Goal: Task Accomplishment & Management: Complete application form

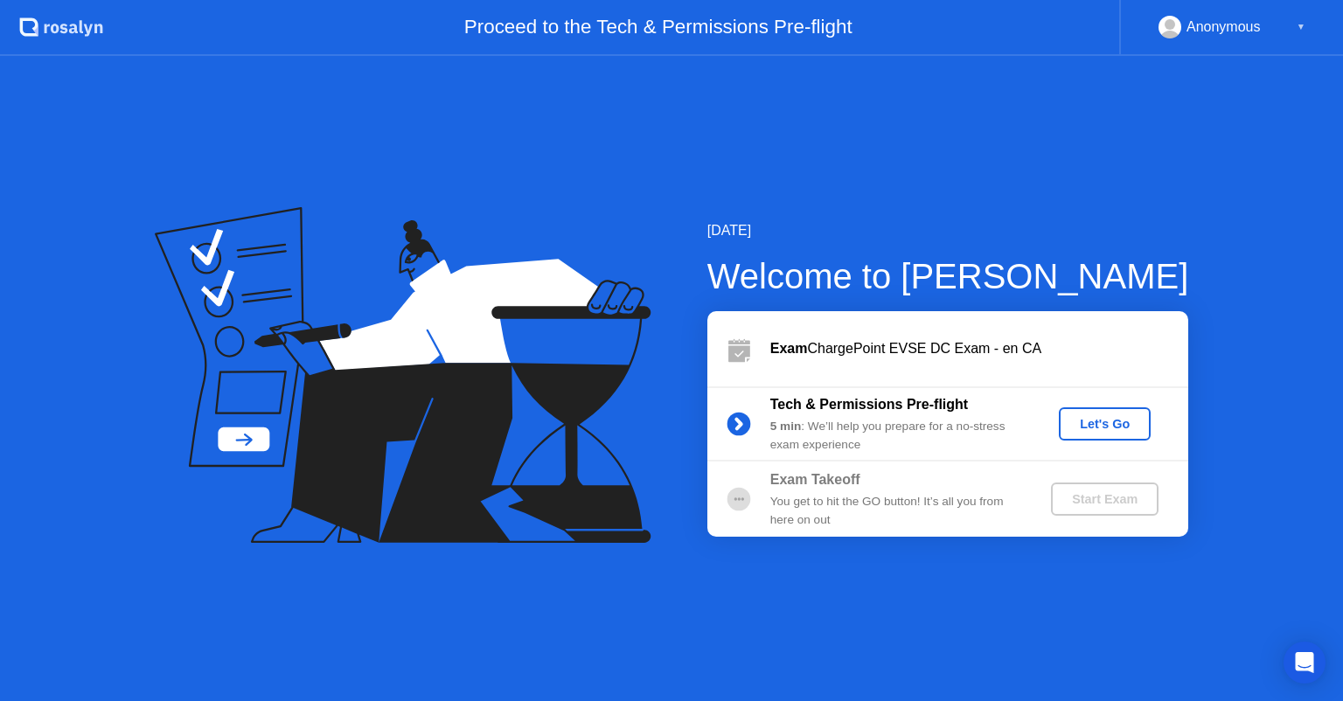
click at [1109, 424] on div "Let's Go" at bounding box center [1105, 424] width 78 height 14
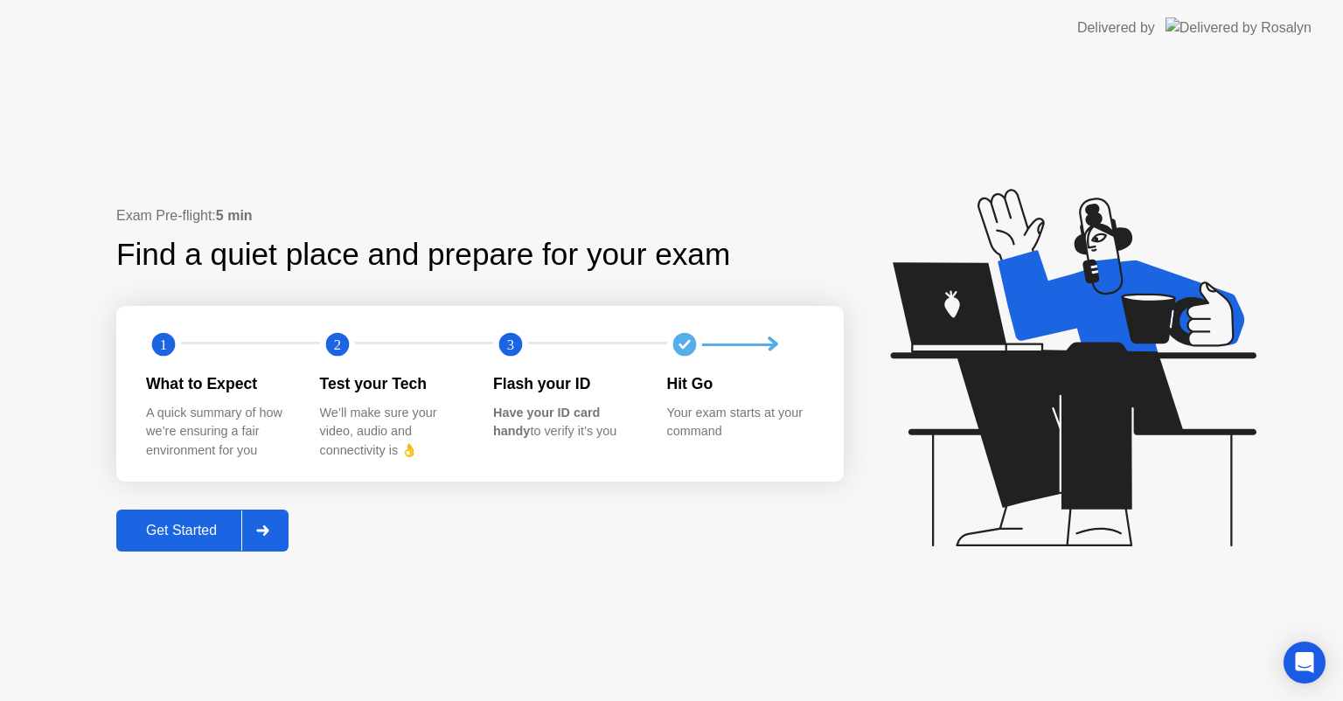
click at [199, 532] on div "Get Started" at bounding box center [182, 531] width 120 height 16
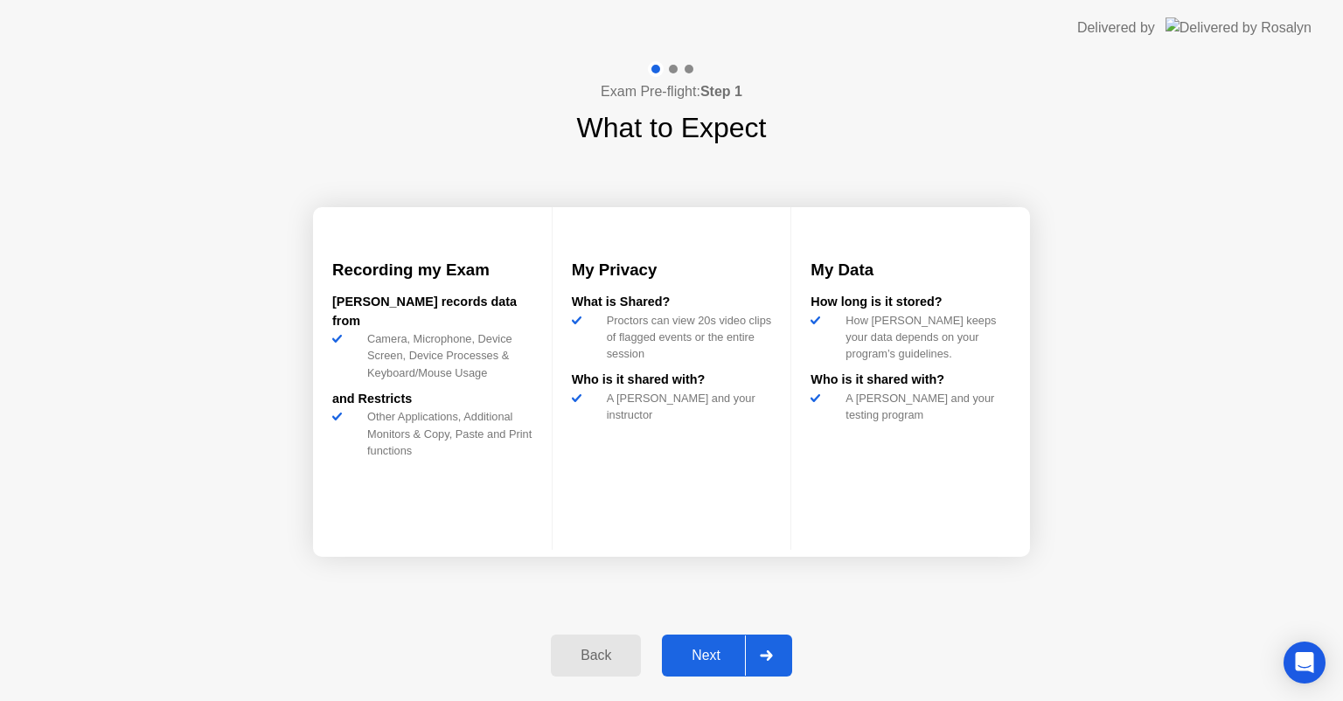
click at [705, 657] on div "Next" at bounding box center [706, 656] width 78 height 16
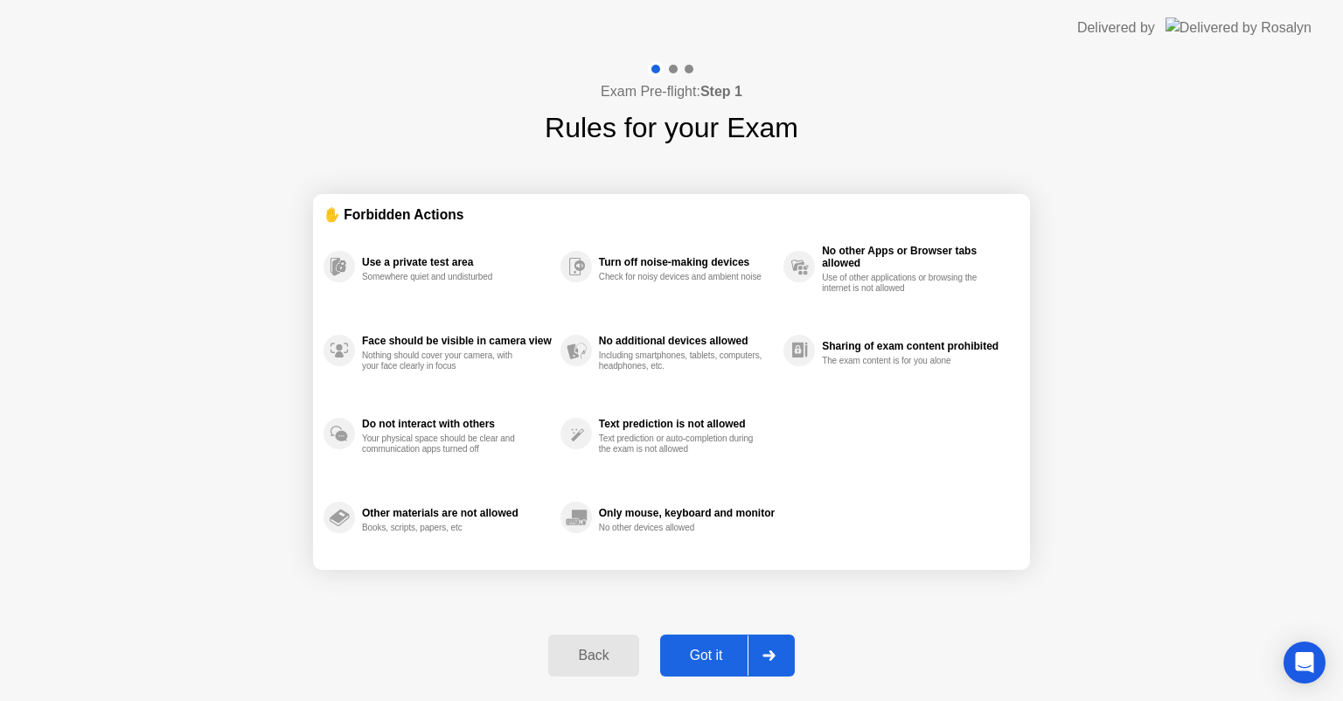
click at [705, 657] on div "Got it" at bounding box center [706, 656] width 82 height 16
select select "**********"
select select "*******"
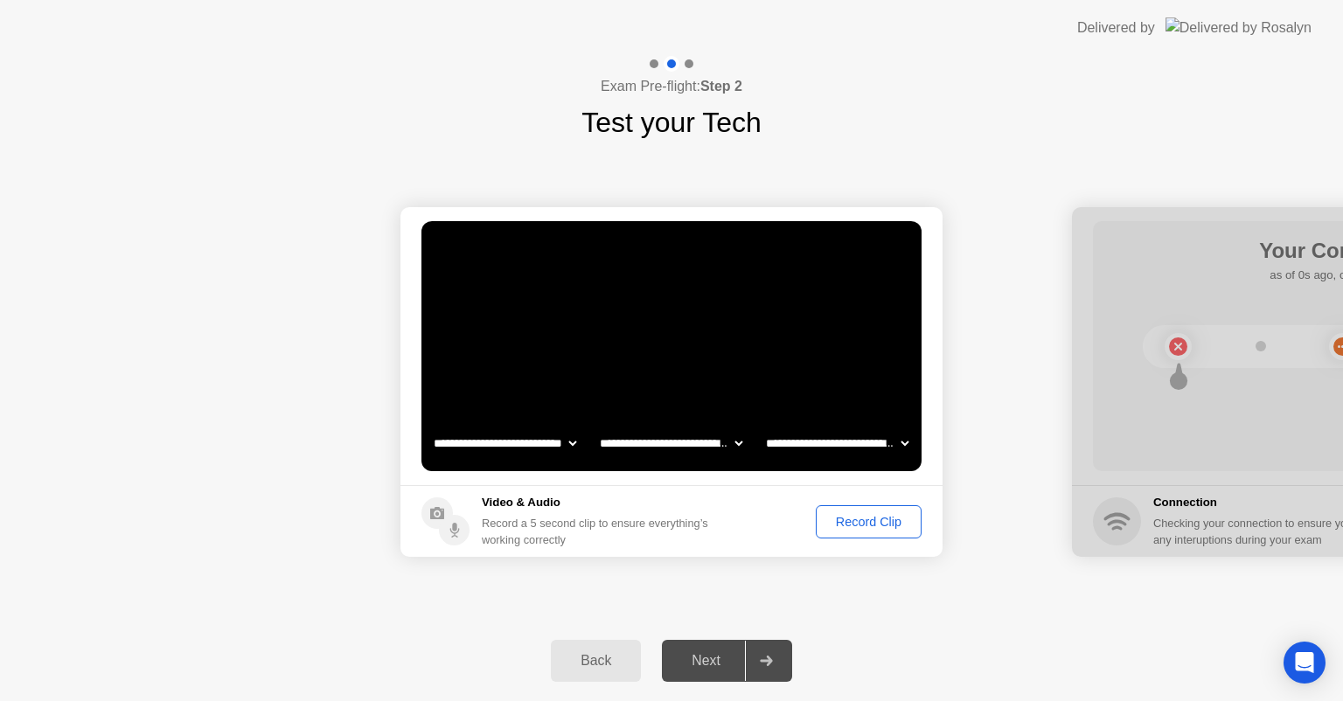
click at [885, 521] on div "Record Clip" at bounding box center [869, 522] width 94 height 14
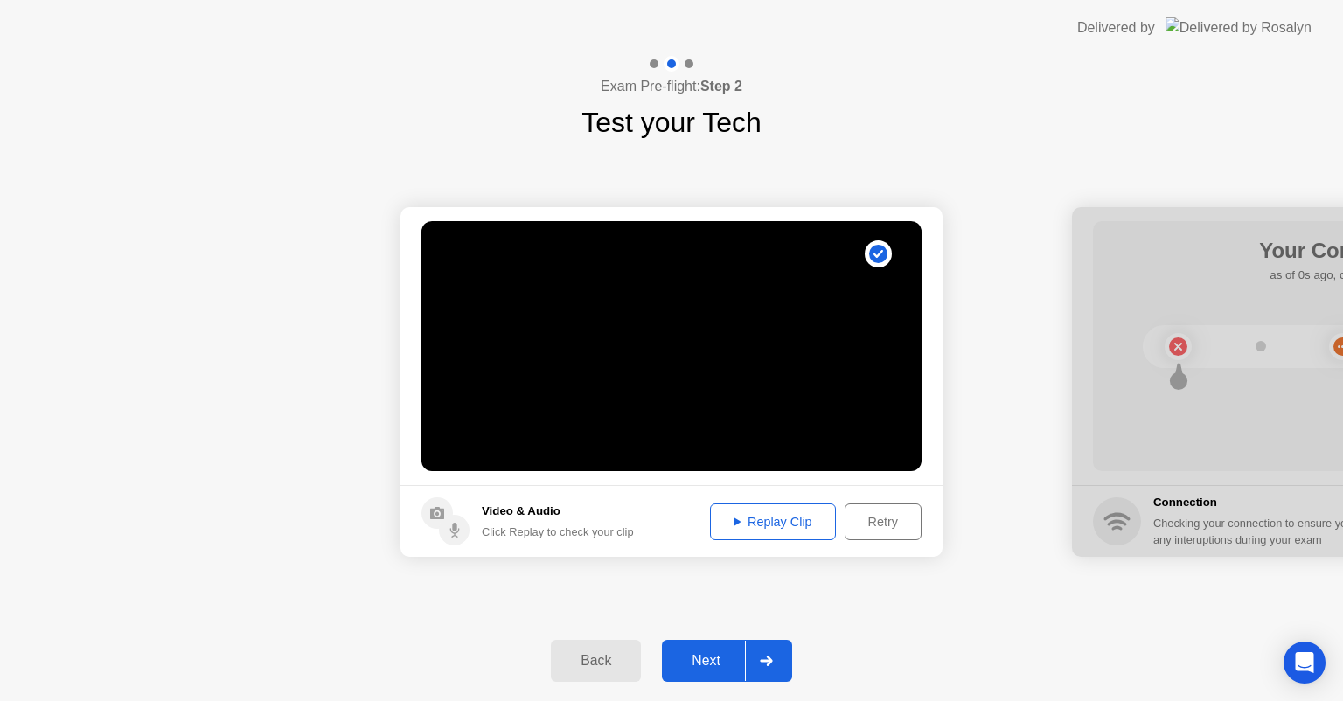
click at [782, 521] on div "Replay Clip" at bounding box center [773, 522] width 114 height 14
click at [734, 520] on icon at bounding box center [737, 522] width 7 height 8
click at [713, 666] on div "Next" at bounding box center [706, 661] width 78 height 16
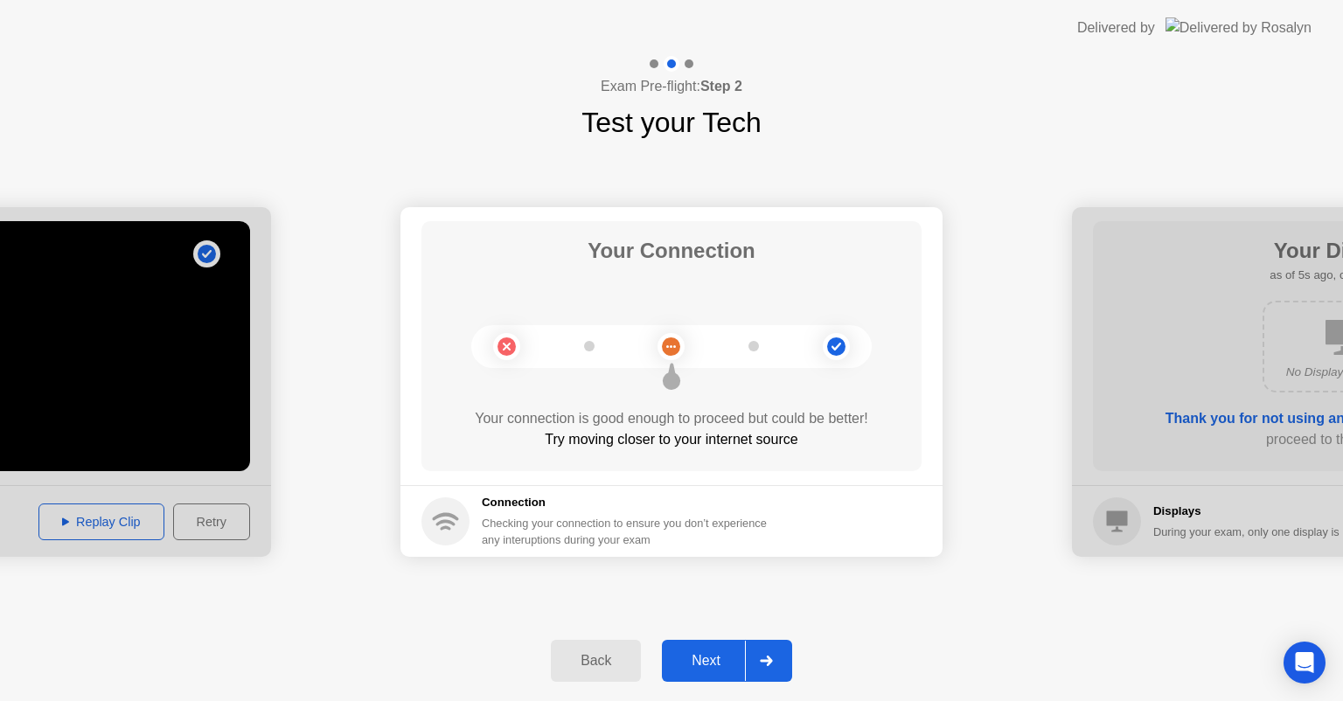
click at [713, 654] on div "Next" at bounding box center [706, 661] width 78 height 16
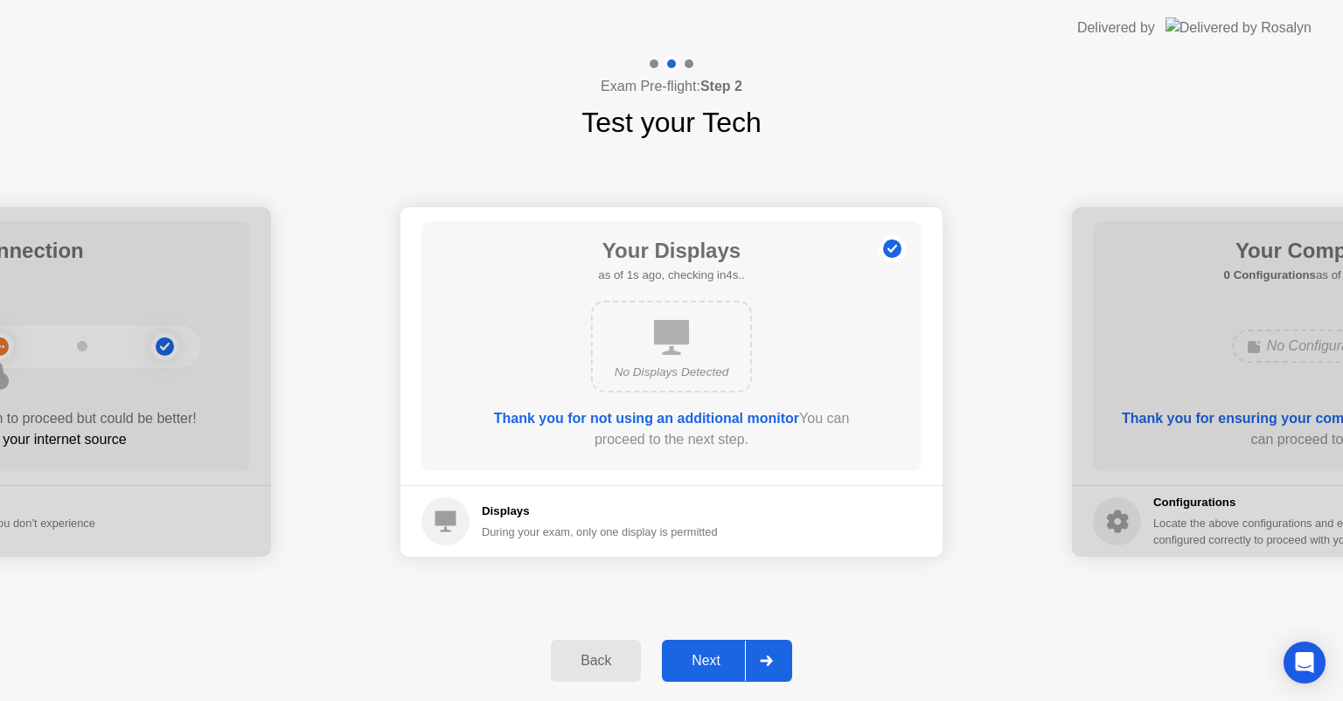
click at [707, 663] on div "Next" at bounding box center [706, 661] width 78 height 16
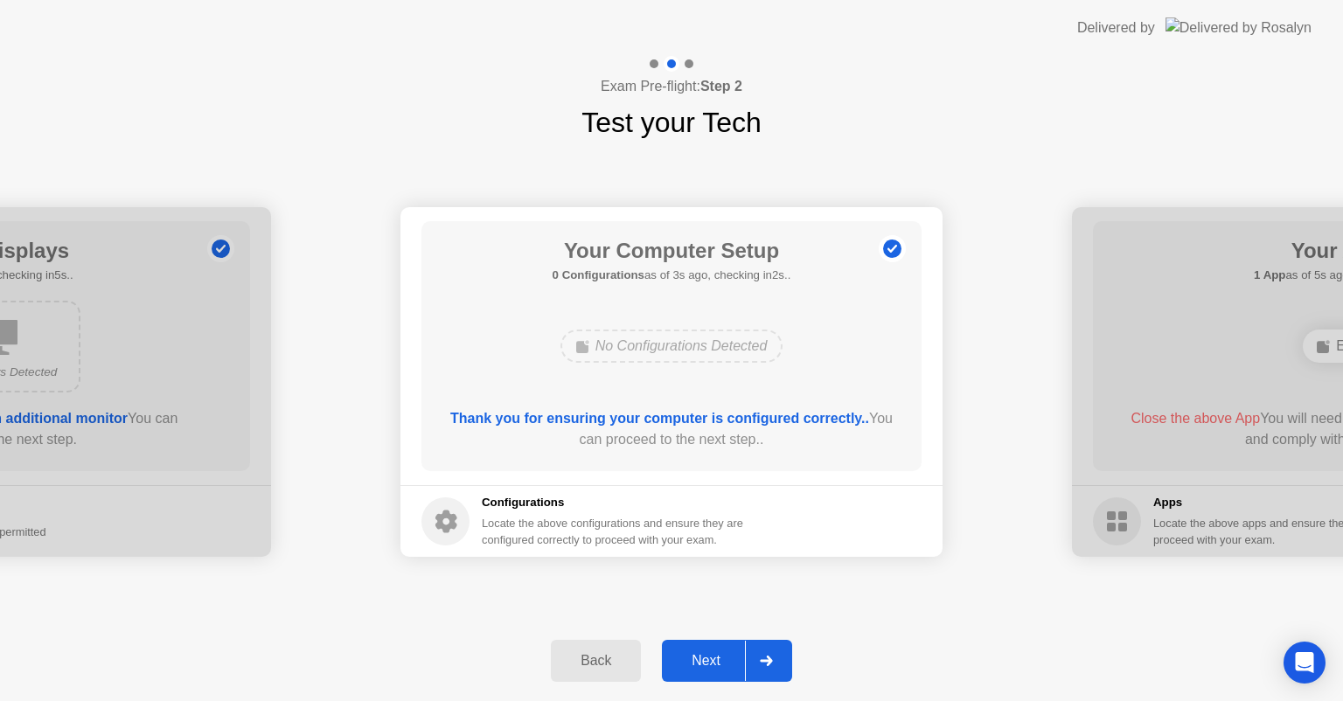
click at [707, 663] on div "Next" at bounding box center [706, 661] width 78 height 16
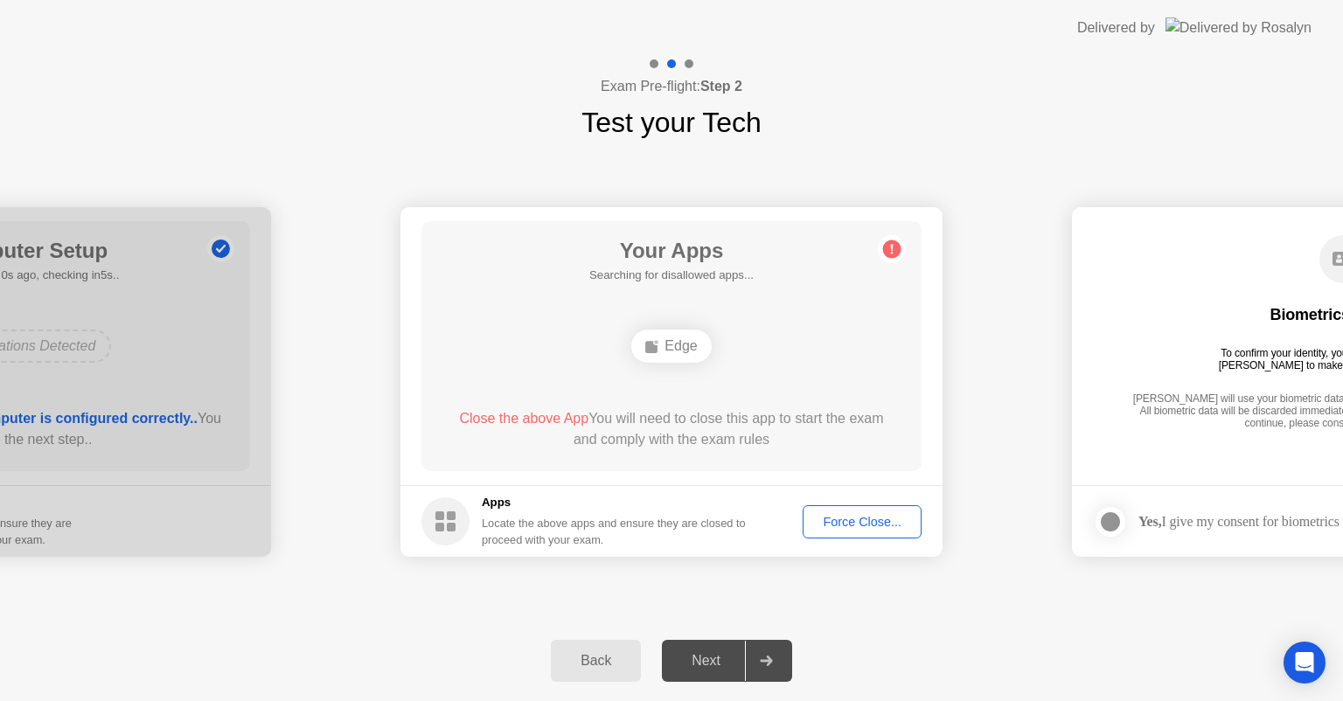
click at [864, 519] on div "Force Close..." at bounding box center [862, 522] width 107 height 14
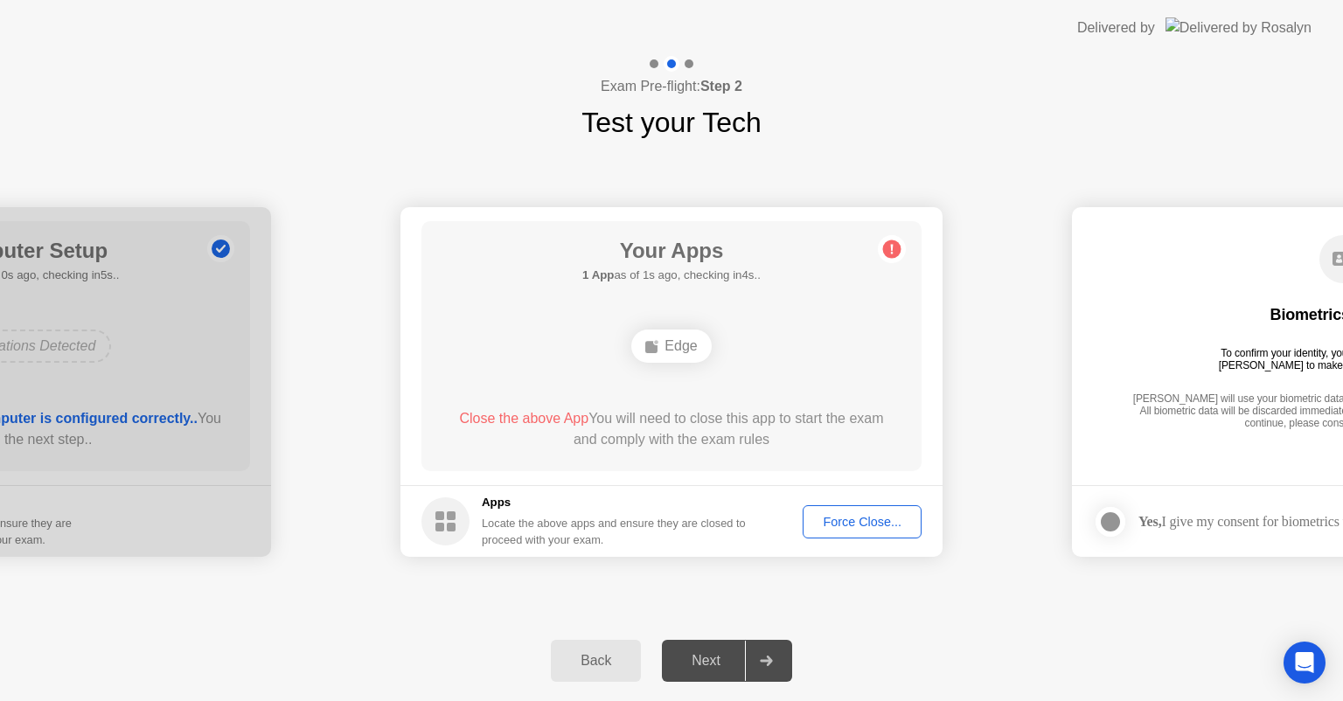
click at [866, 518] on div "Force Close..." at bounding box center [862, 522] width 107 height 14
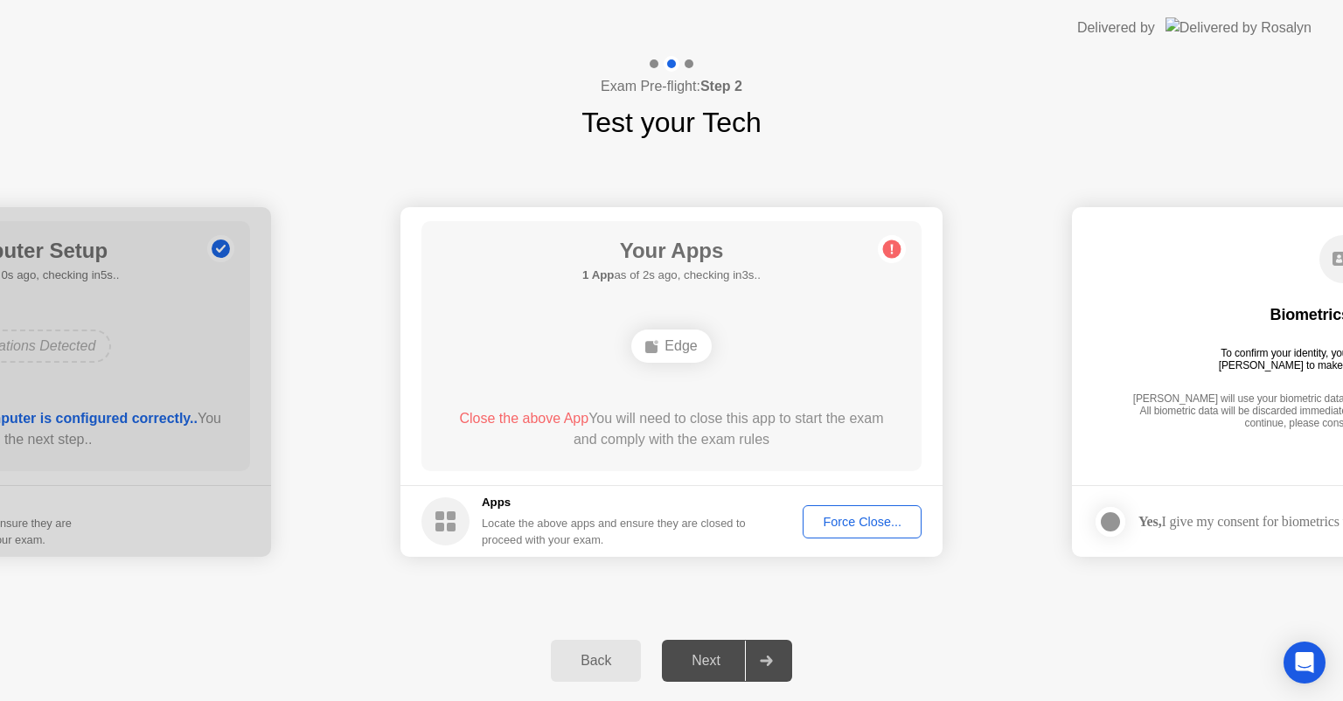
click at [849, 523] on div "Force Close..." at bounding box center [862, 522] width 107 height 14
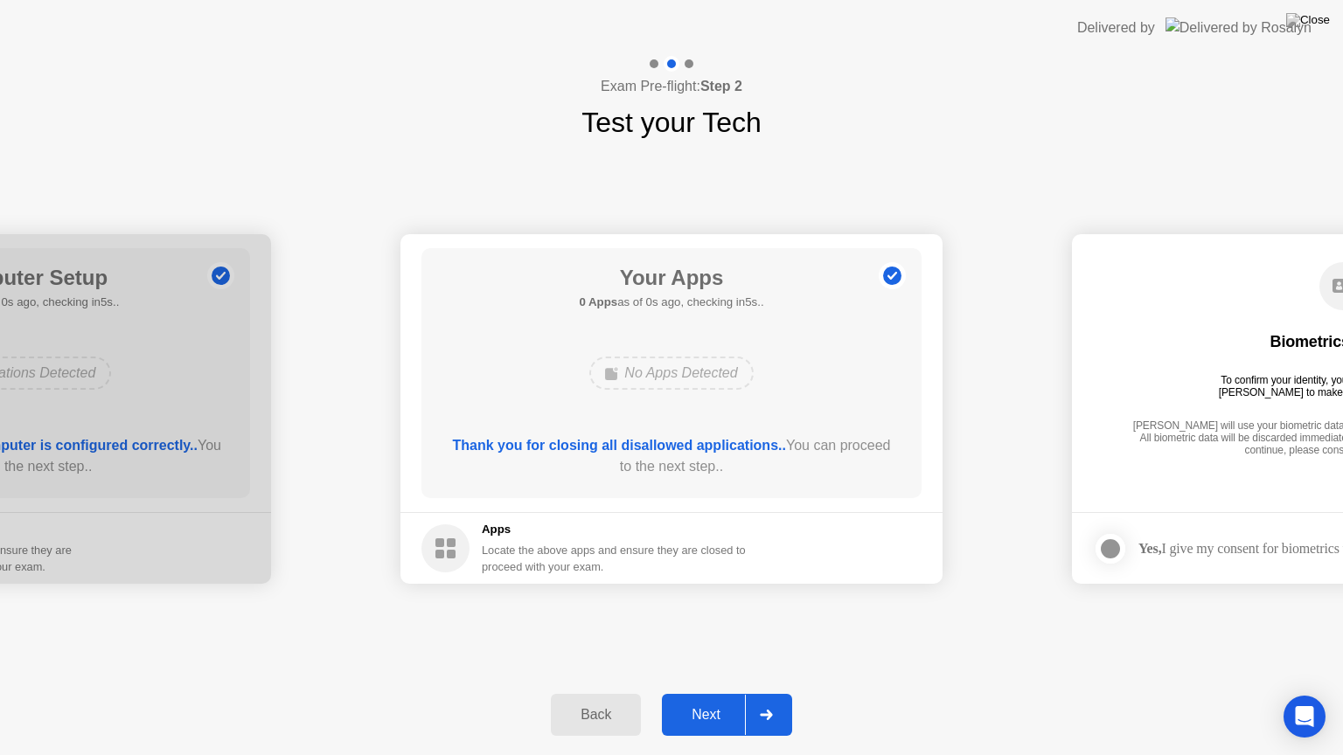
click at [717, 700] on div "Next" at bounding box center [706, 715] width 78 height 16
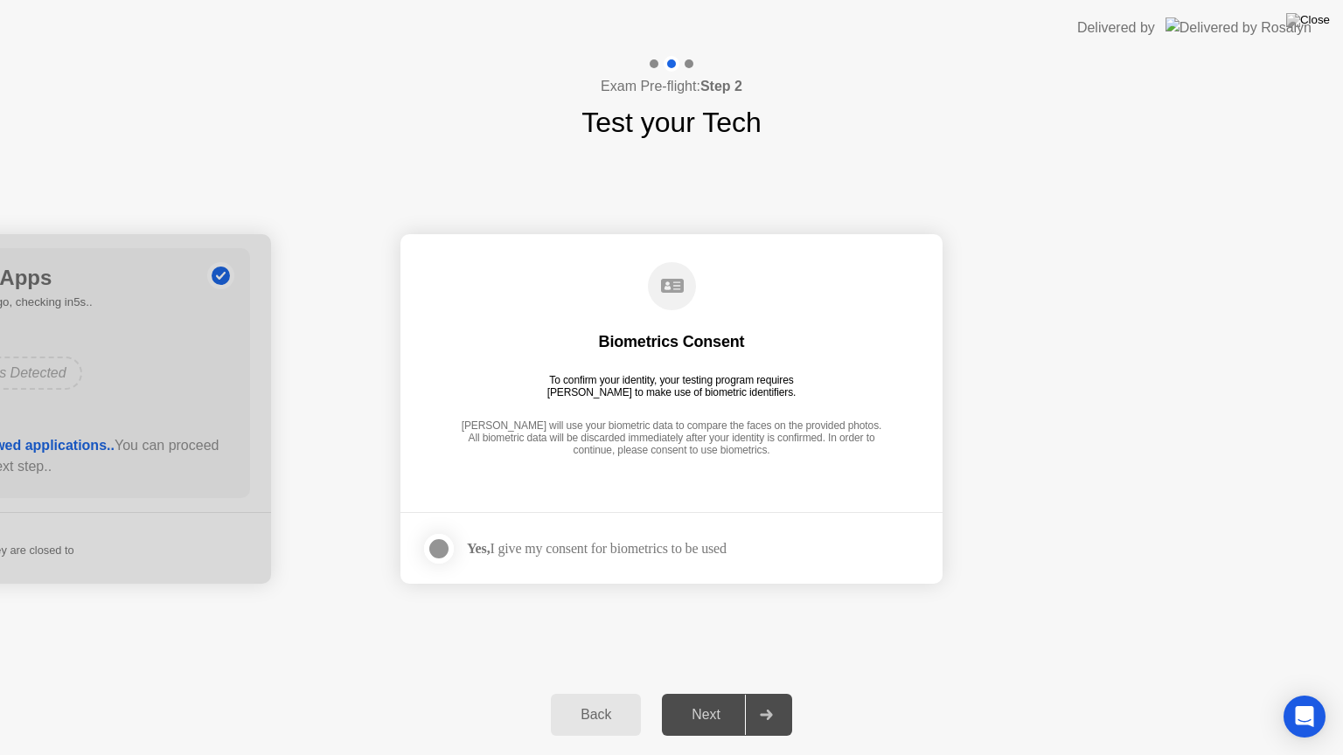
click at [721, 700] on div "Next" at bounding box center [706, 715] width 78 height 16
click at [447, 553] on div at bounding box center [438, 549] width 21 height 21
click at [705, 700] on div "Next" at bounding box center [706, 715] width 78 height 16
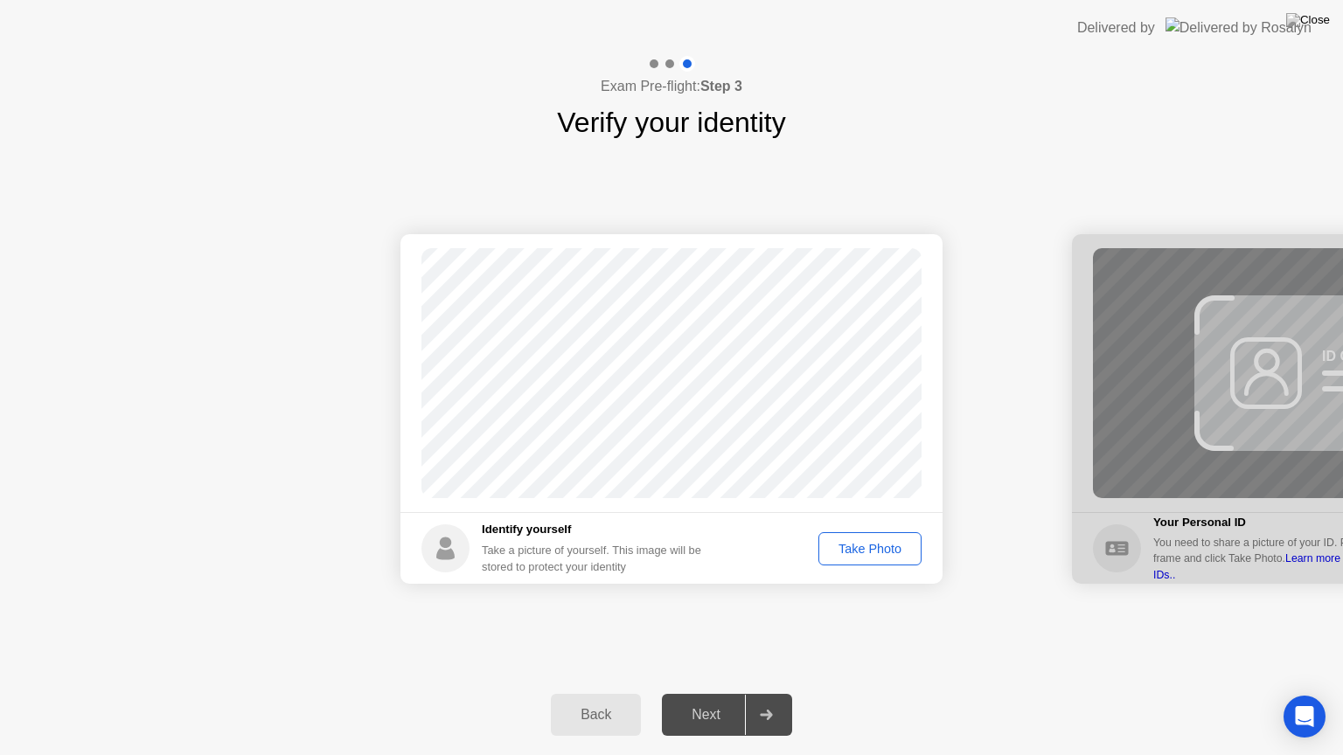
click at [871, 546] on div "Take Photo" at bounding box center [869, 549] width 91 height 14
click at [879, 544] on div "Retake" at bounding box center [881, 549] width 68 height 14
click at [879, 544] on div "Take Photo" at bounding box center [869, 549] width 91 height 14
click at [713, 700] on div "Next" at bounding box center [706, 715] width 78 height 16
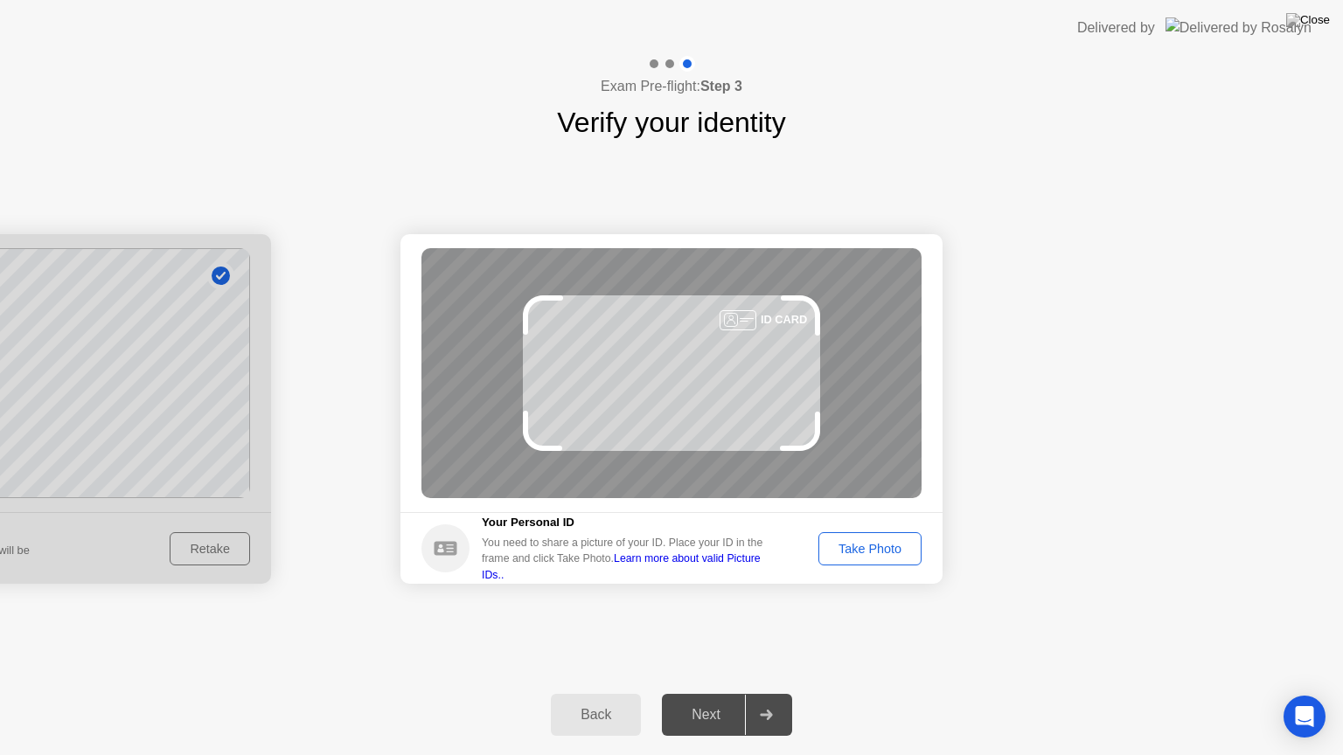
click at [850, 530] on footer "Your Personal ID You need to share a picture of your ID. Place your ID in the f…" at bounding box center [671, 548] width 542 height 72
click at [872, 543] on div "Take Photo" at bounding box center [869, 549] width 91 height 14
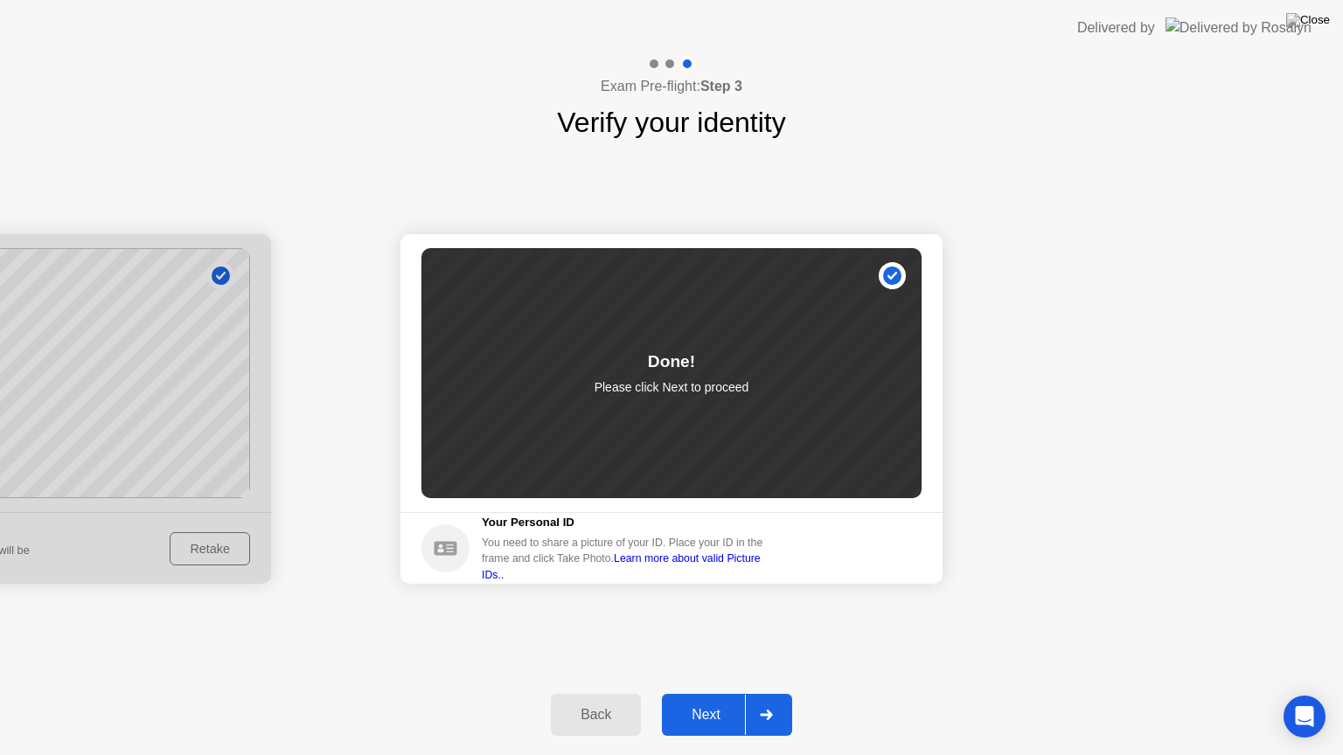
click at [711, 700] on div "Next" at bounding box center [706, 715] width 78 height 16
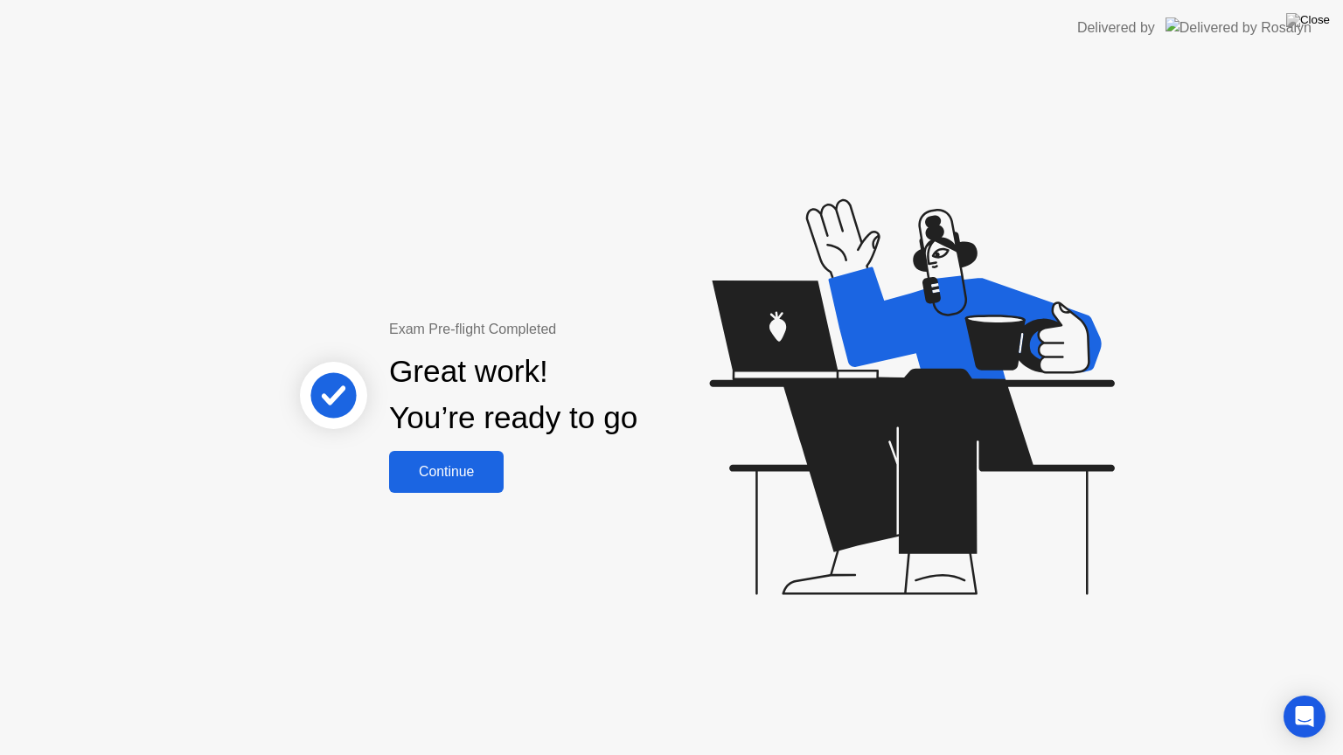
click at [465, 474] on div "Continue" at bounding box center [446, 472] width 104 height 16
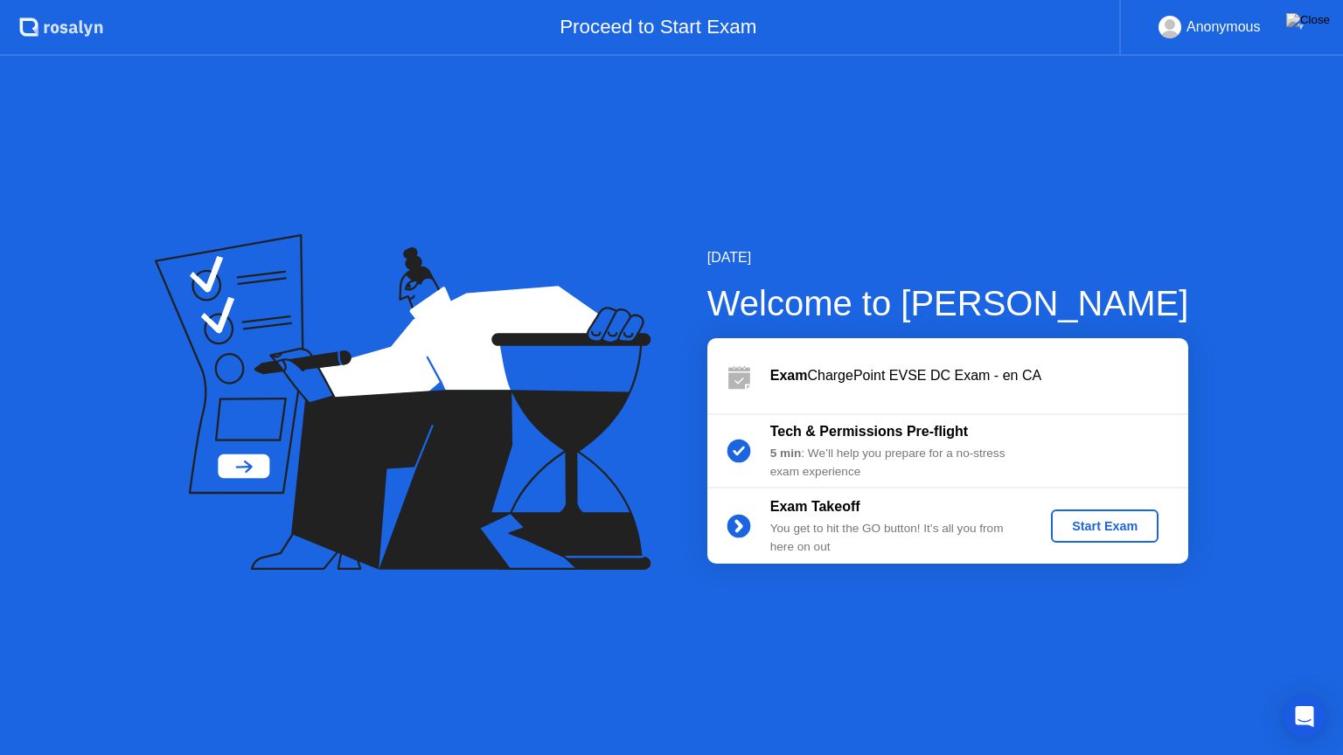
click at [1110, 530] on div "Start Exam" at bounding box center [1105, 526] width 94 height 14
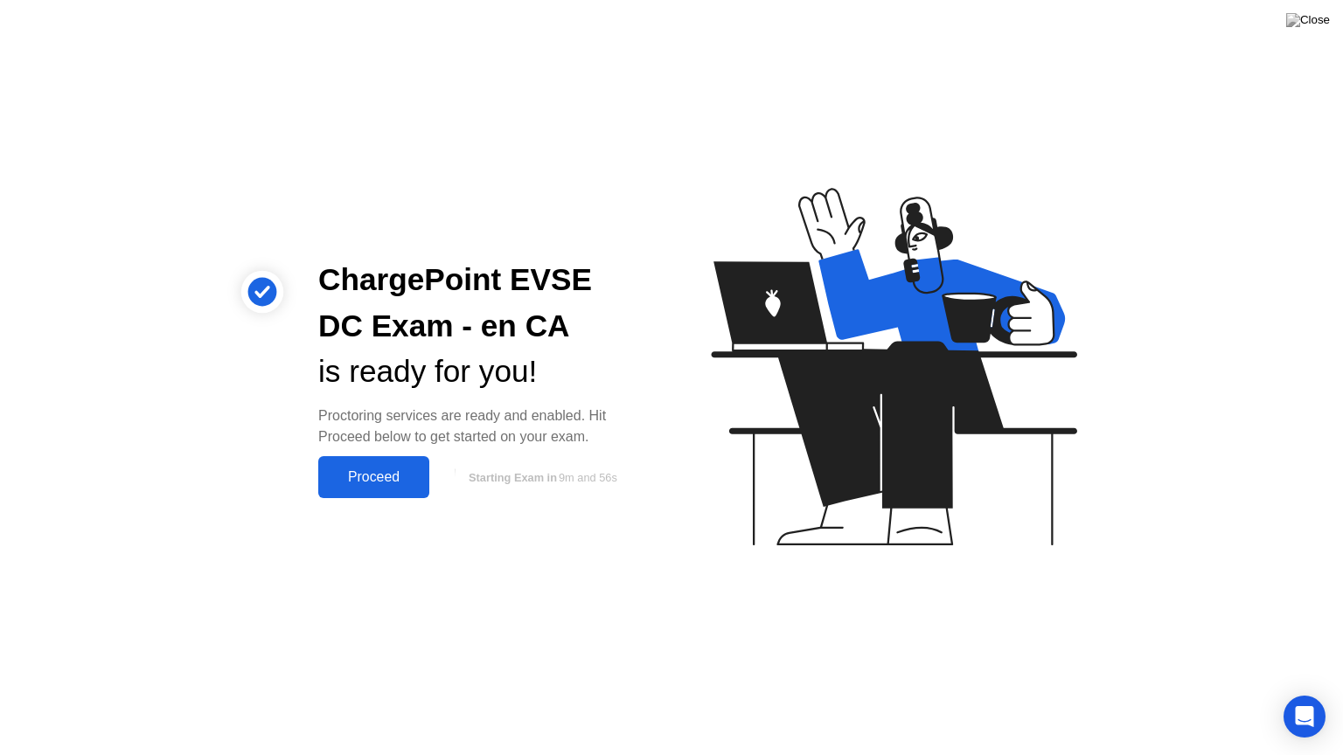
click at [381, 483] on div "Proceed" at bounding box center [373, 478] width 101 height 16
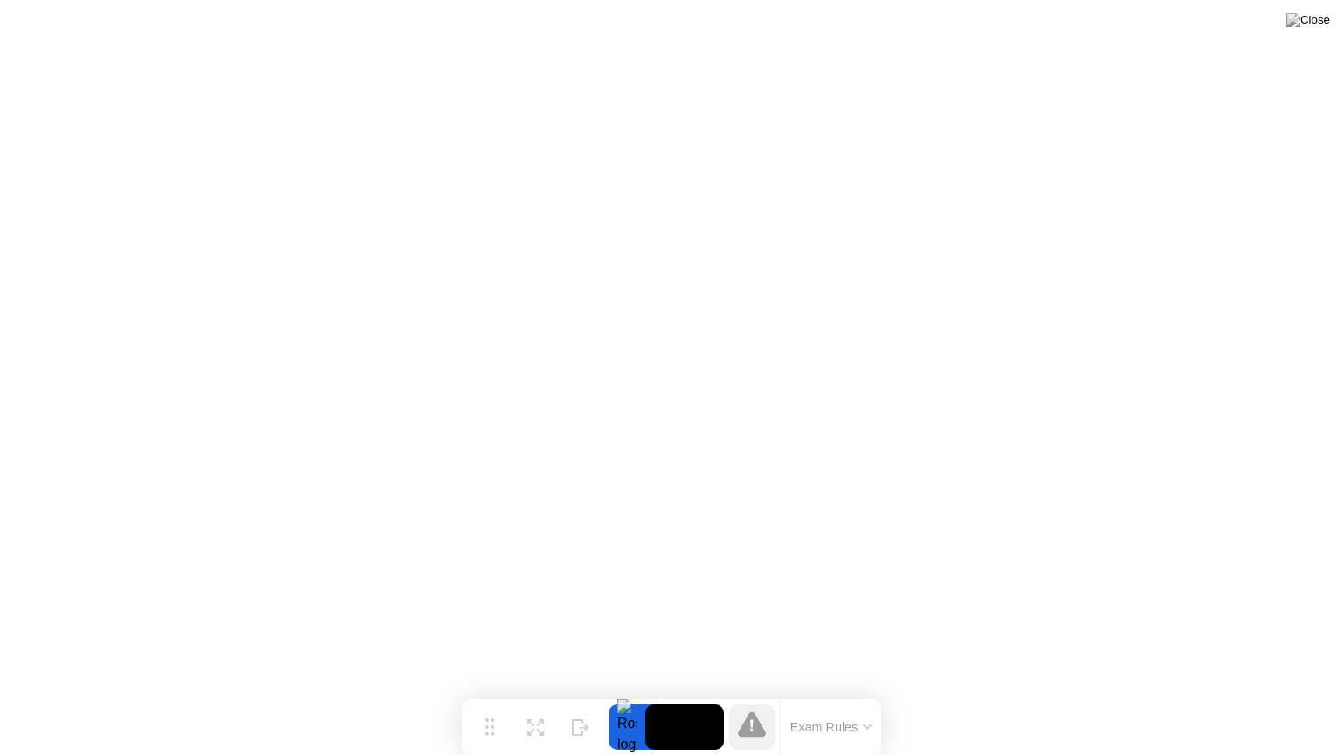
click at [864, 700] on icon at bounding box center [867, 727] width 7 height 3
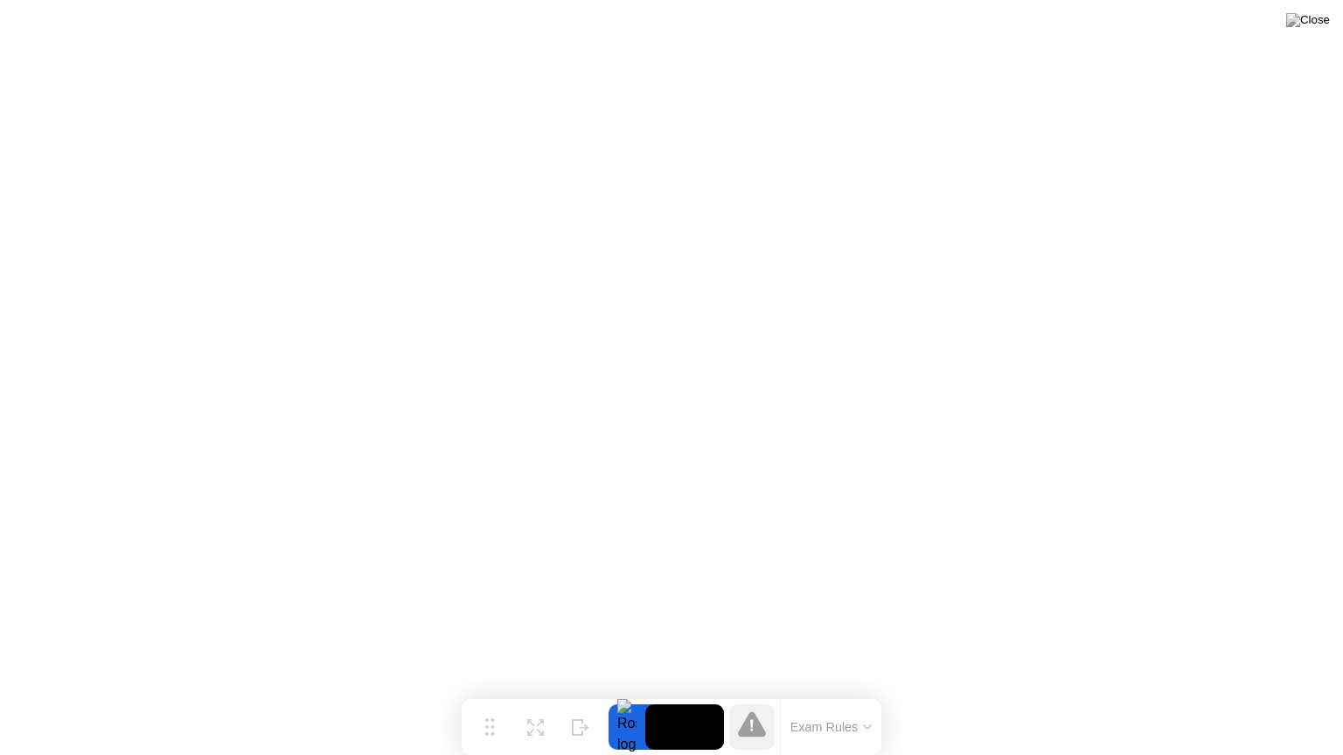
click at [675, 700] on video at bounding box center [684, 727] width 79 height 45
click at [629, 700] on div at bounding box center [627, 727] width 37 height 45
click at [668, 700] on video at bounding box center [684, 727] width 79 height 45
click at [1320, 17] on img at bounding box center [1308, 20] width 44 height 14
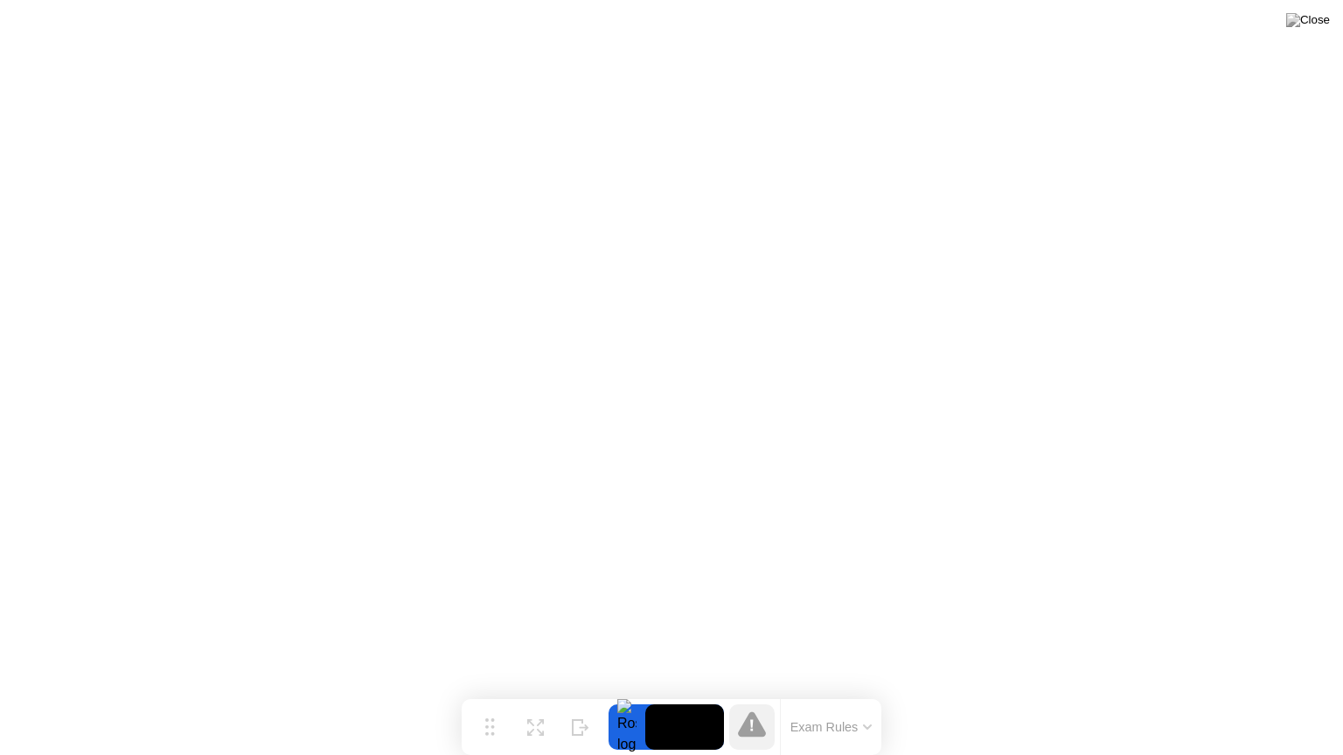
click at [661, 700] on video at bounding box center [684, 727] width 79 height 45
click at [767, 700] on div at bounding box center [751, 727] width 45 height 45
drag, startPoint x: 844, startPoint y: 725, endPoint x: 783, endPoint y: 697, distance: 66.5
click at [830, 700] on div "Exam Rules" at bounding box center [830, 727] width 101 height 56
click at [533, 700] on icon at bounding box center [535, 721] width 17 height 17
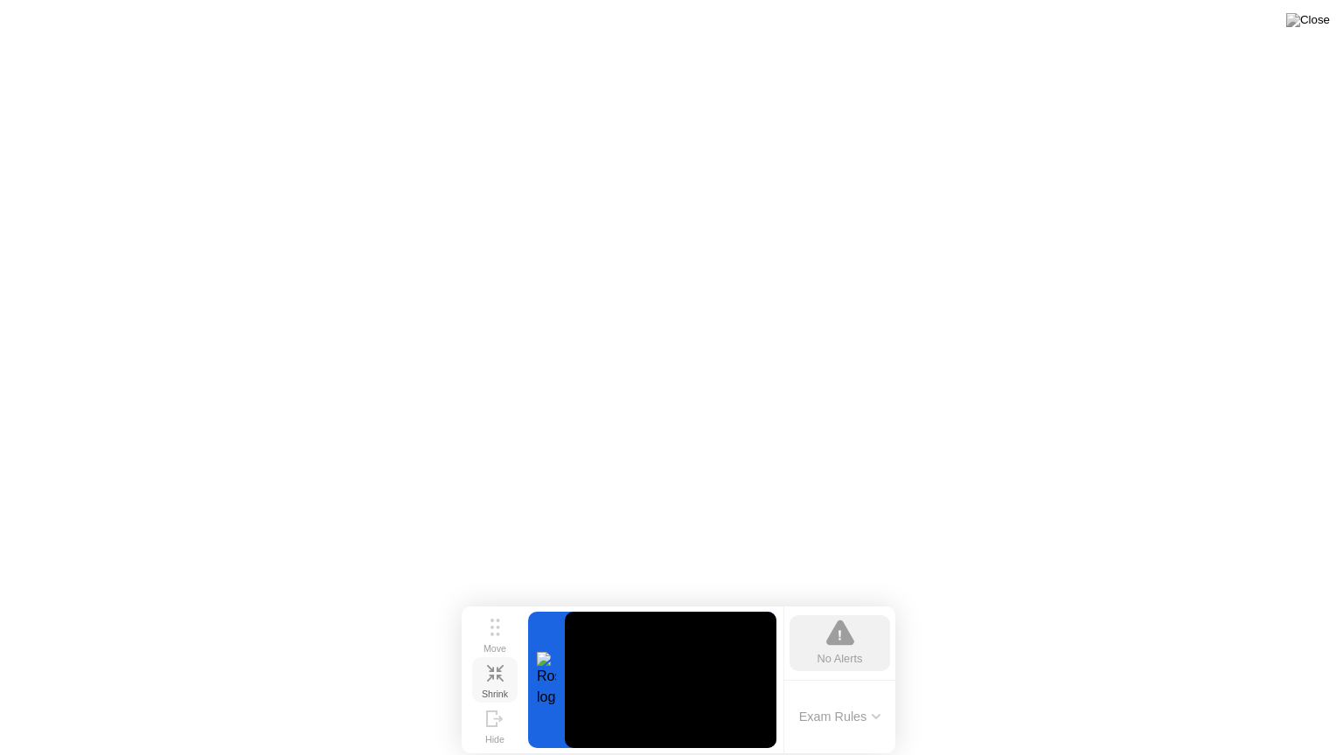
click at [497, 682] on button "Shrink" at bounding box center [494, 679] width 45 height 45
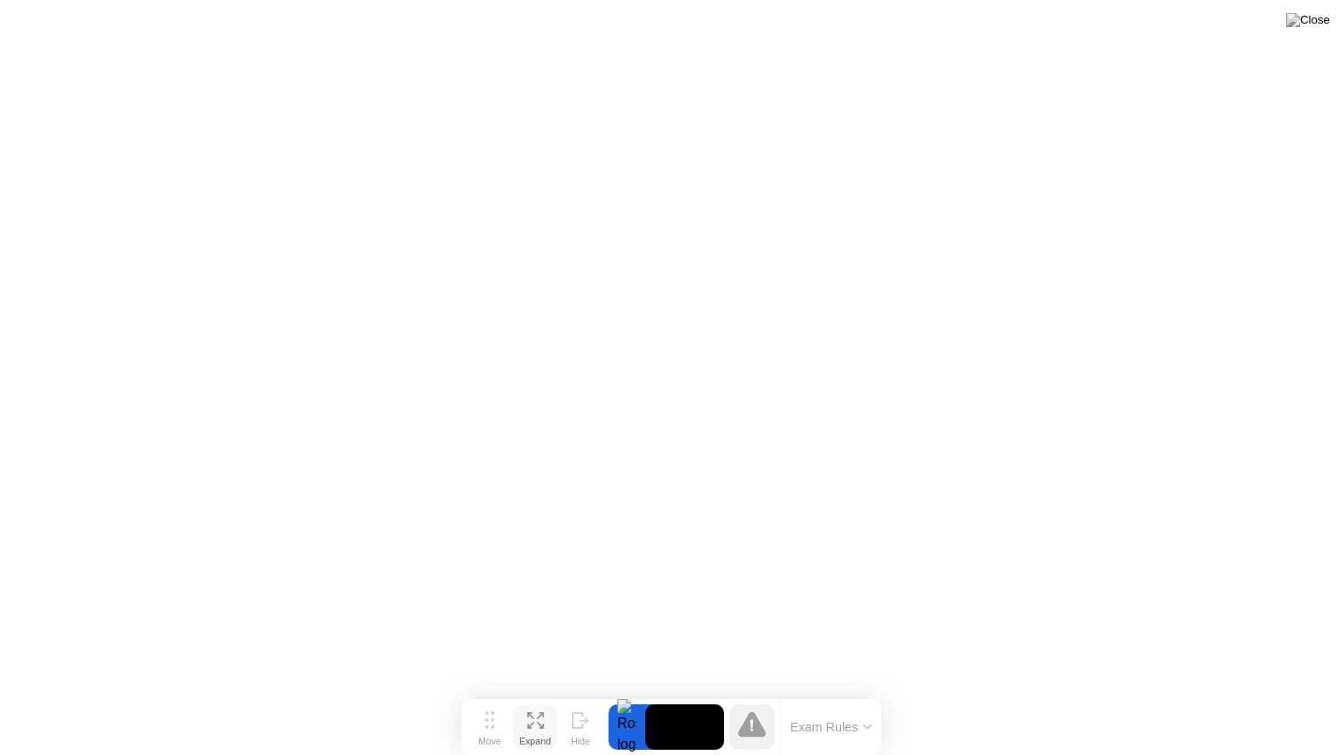
click at [699, 700] on video at bounding box center [684, 727] width 79 height 45
click at [1316, 24] on img at bounding box center [1308, 20] width 44 height 14
